Goal: Navigation & Orientation: Find specific page/section

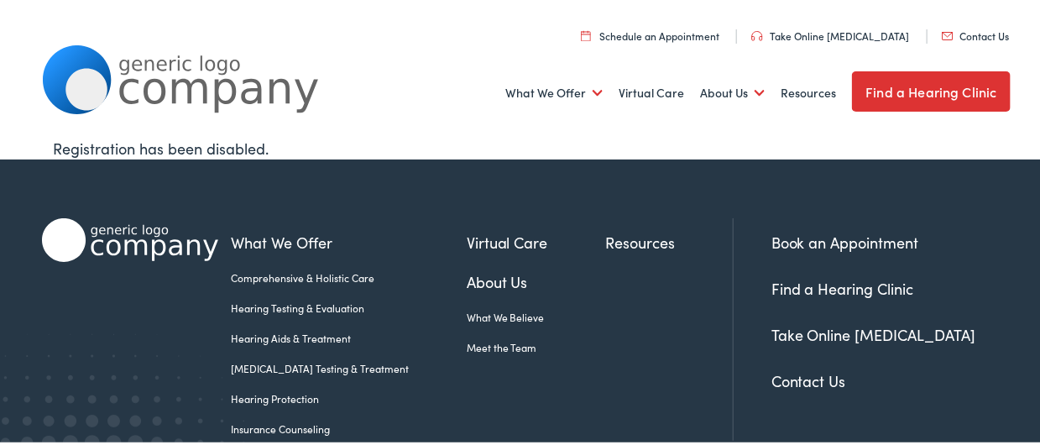
click at [942, 87] on link "Find a Hearing Clinic" at bounding box center [931, 89] width 158 height 40
